Goal: Transaction & Acquisition: Book appointment/travel/reservation

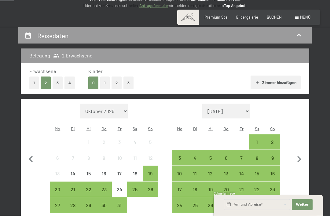
scroll to position [91, 0]
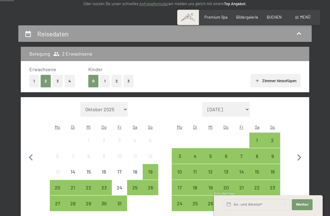
click at [302, 151] on icon "button" at bounding box center [298, 157] width 13 height 13
select select "[DATE]"
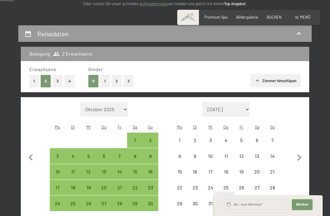
click at [302, 151] on icon "button" at bounding box center [298, 157] width 13 height 13
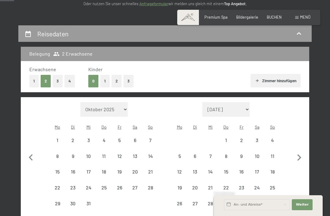
click at [299, 151] on icon "button" at bounding box center [298, 157] width 13 height 13
click at [300, 150] on button "button" at bounding box center [298, 164] width 13 height 125
select select "[DATE]"
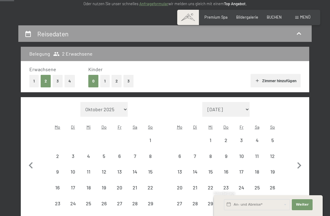
select select "[DATE]"
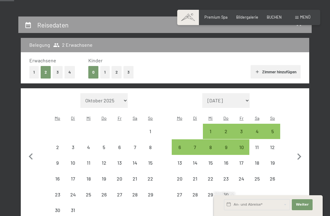
select select "[DATE]"
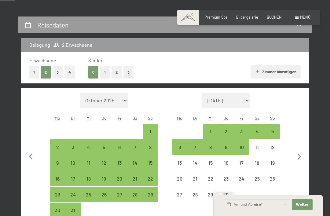
scroll to position [107, 0]
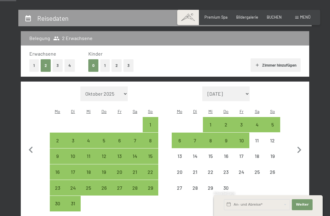
click at [300, 145] on icon "button" at bounding box center [298, 149] width 13 height 13
select select "[DATE]"
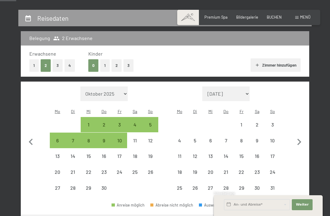
click at [303, 138] on icon "button" at bounding box center [298, 142] width 13 height 13
select select "[DATE]"
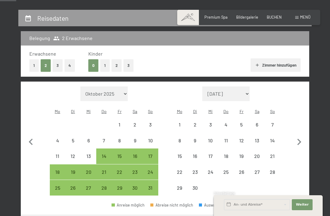
click at [304, 136] on icon "button" at bounding box center [298, 142] width 13 height 13
select select "[DATE]"
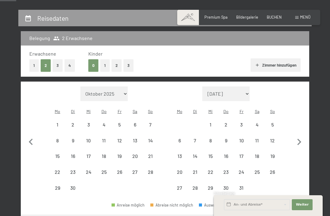
select select "[DATE]"
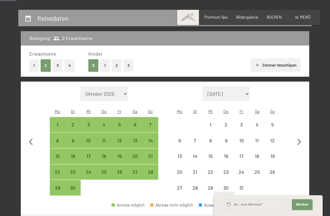
select select "[DATE]"
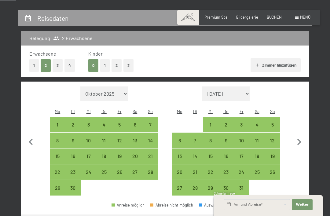
click at [302, 138] on icon "button" at bounding box center [298, 142] width 13 height 13
select select "[DATE]"
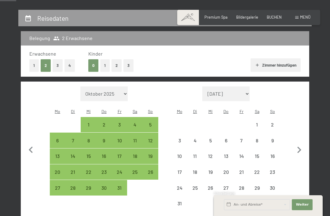
select select "[DATE]"
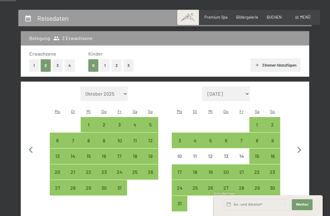
click at [302, 143] on icon "button" at bounding box center [298, 149] width 13 height 13
select select "[DATE]"
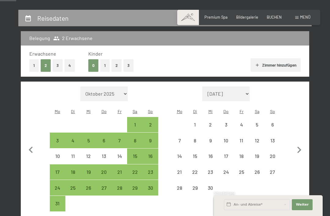
select select "[DATE]"
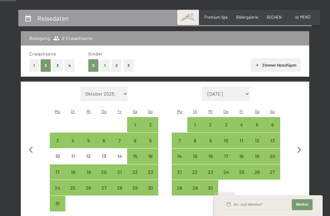
select select "[DATE]"
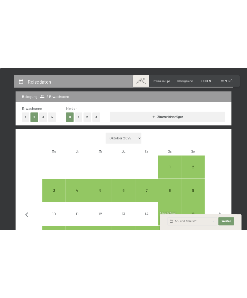
scroll to position [15, 0]
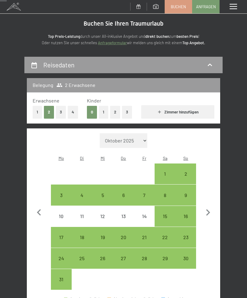
select select "[DATE]"
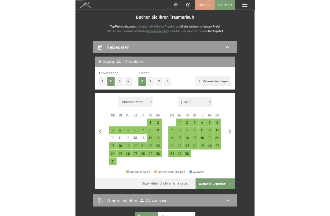
scroll to position [101, 0]
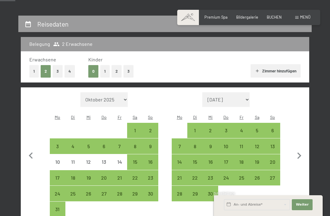
select select "[DATE]"
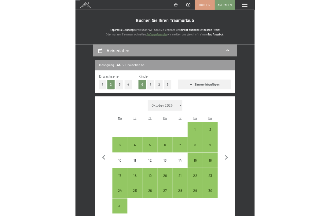
scroll to position [101, 0]
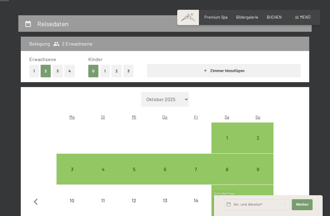
select select "[DATE]"
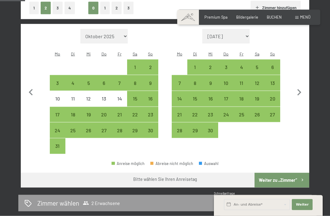
scroll to position [163, 0]
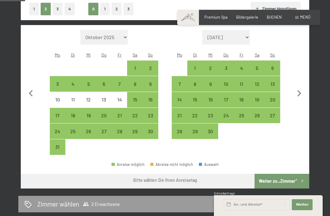
click at [195, 61] on div "1" at bounding box center [195, 68] width 14 height 14
select select "[DATE]"
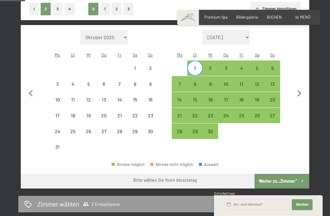
click at [276, 82] on div "13" at bounding box center [272, 89] width 14 height 14
select select "[DATE]"
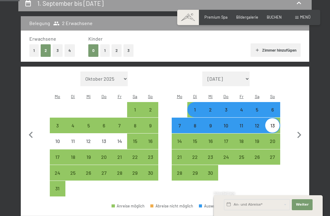
scroll to position [116, 0]
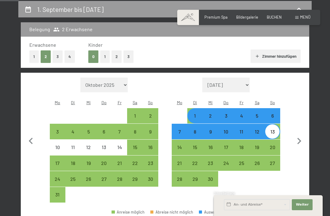
click at [72, 54] on button "4" at bounding box center [69, 56] width 10 height 13
select select "[DATE]"
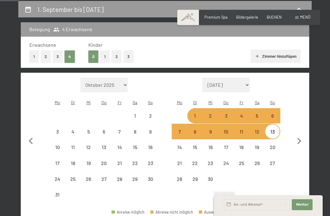
select select "[DATE]"
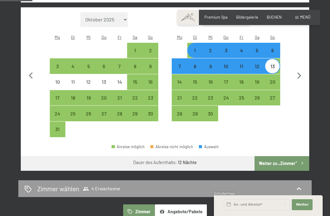
click at [288, 156] on button "Weiter zu „Zimmer“" at bounding box center [281, 163] width 55 height 15
select select "[DATE]"
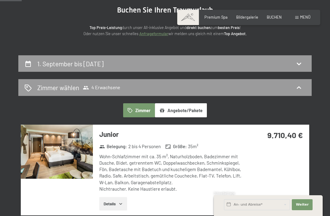
scroll to position [0, 0]
